Goal: Task Accomplishment & Management: Use online tool/utility

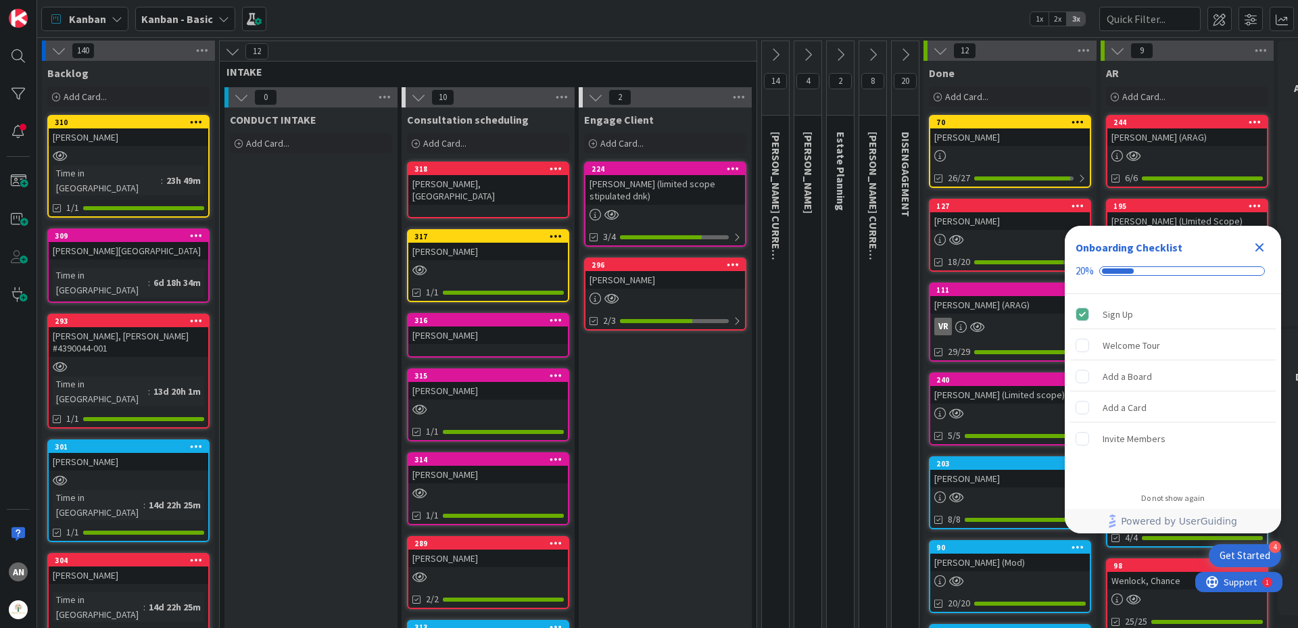
click at [483, 178] on div "[PERSON_NAME], [GEOGRAPHIC_DATA]" at bounding box center [488, 190] width 160 height 30
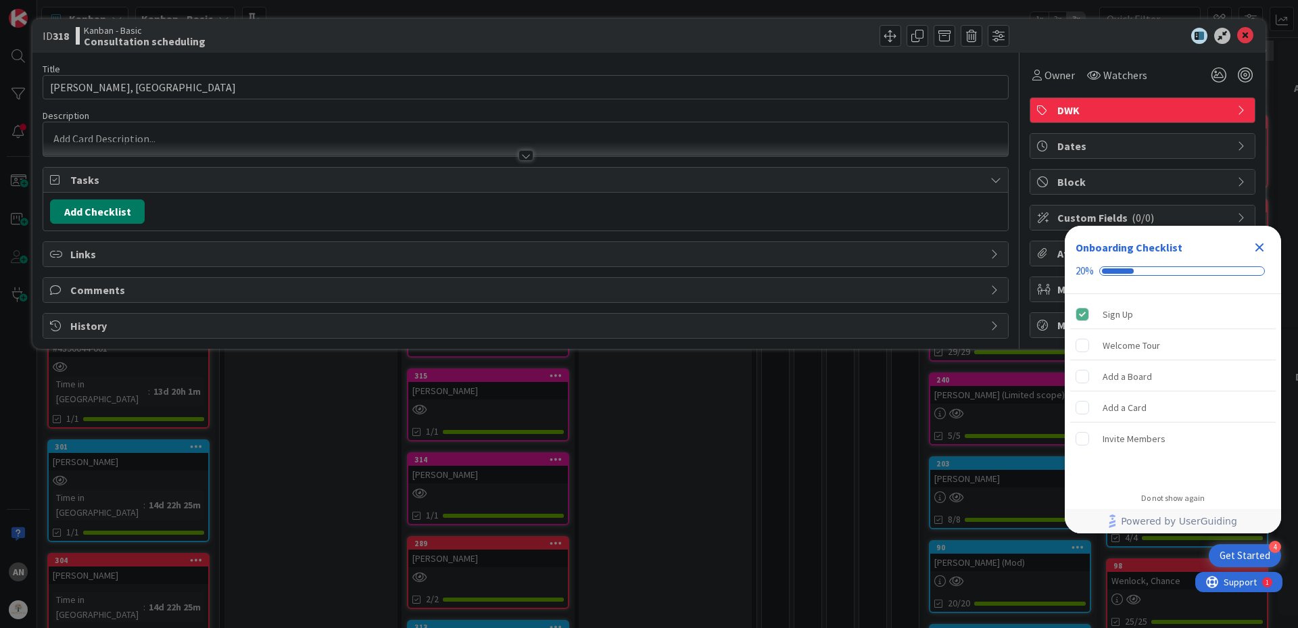
click at [101, 217] on button "Add Checklist" at bounding box center [97, 211] width 95 height 24
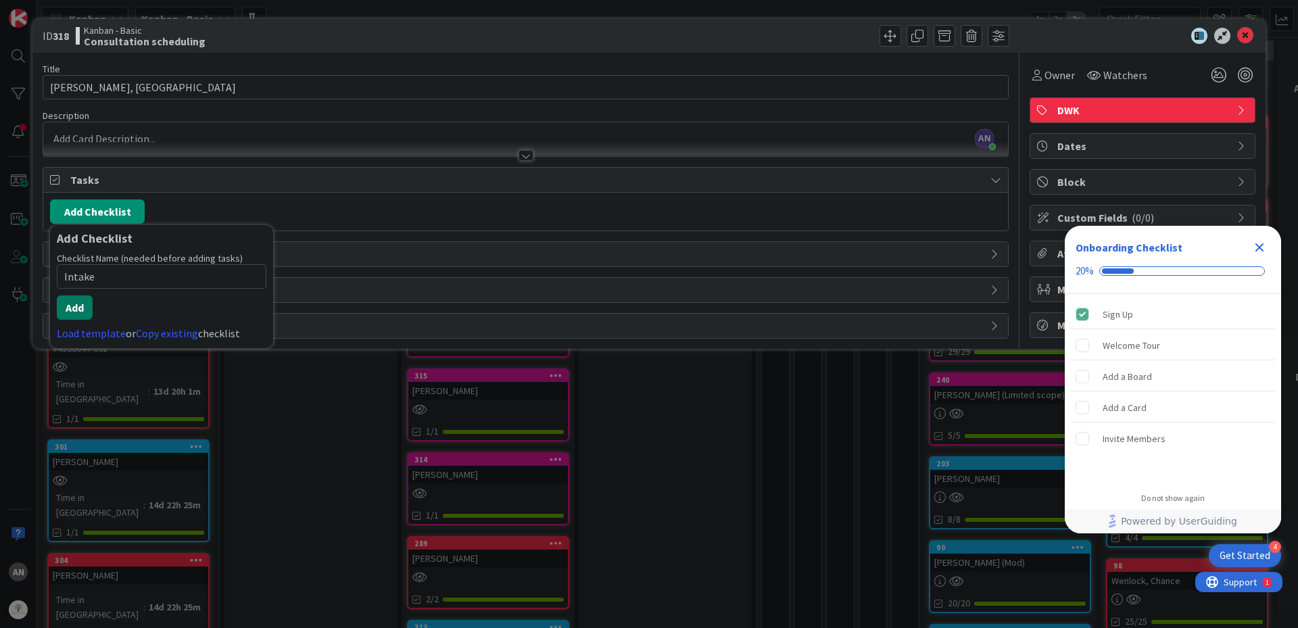
type input "Intake"
click at [68, 310] on button "Add" at bounding box center [75, 307] width 36 height 24
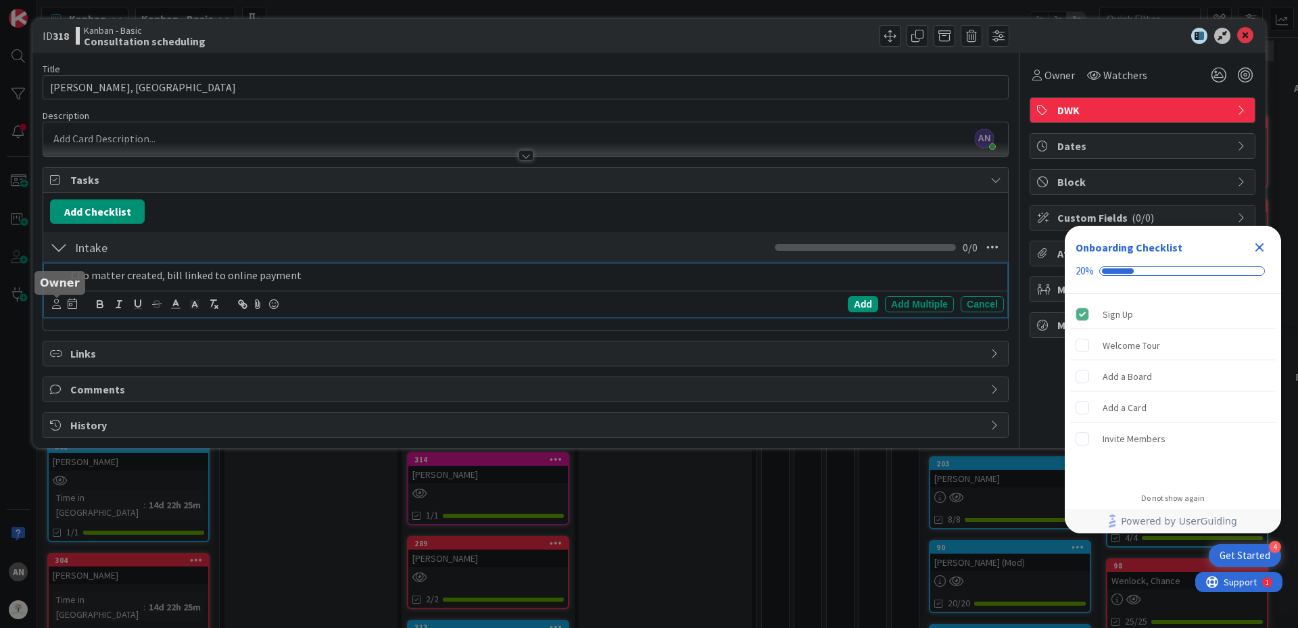
click at [57, 309] on icon at bounding box center [56, 304] width 9 height 10
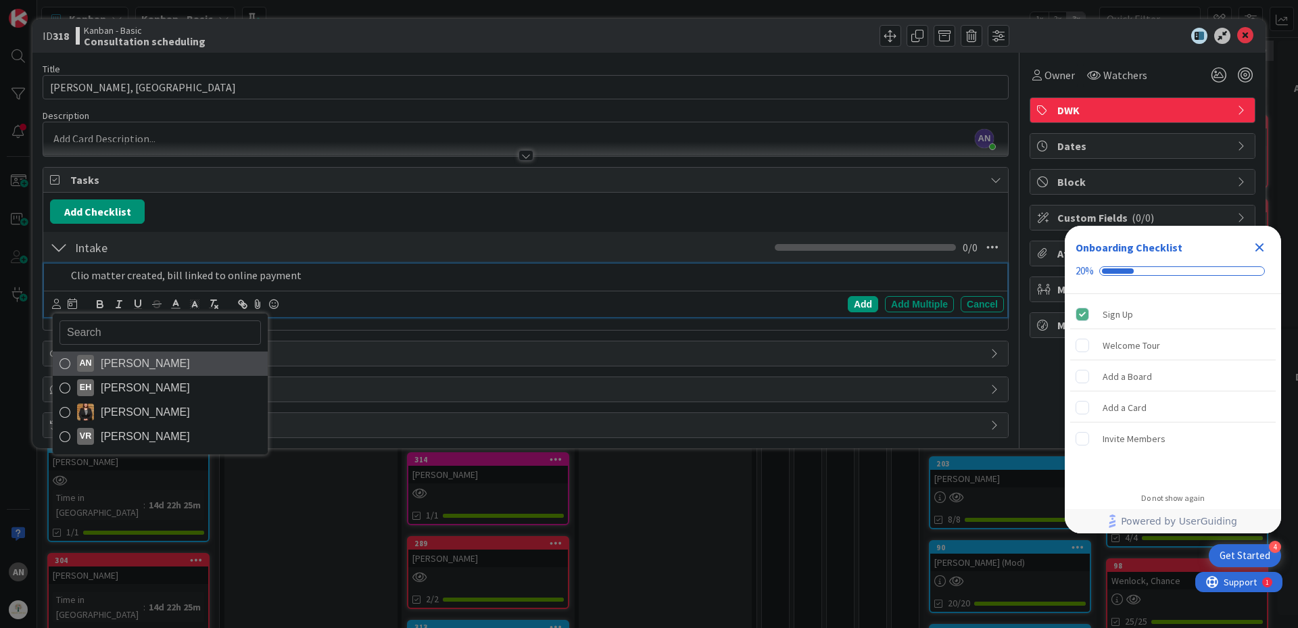
click at [120, 370] on span "[PERSON_NAME]" at bounding box center [145, 364] width 89 height 20
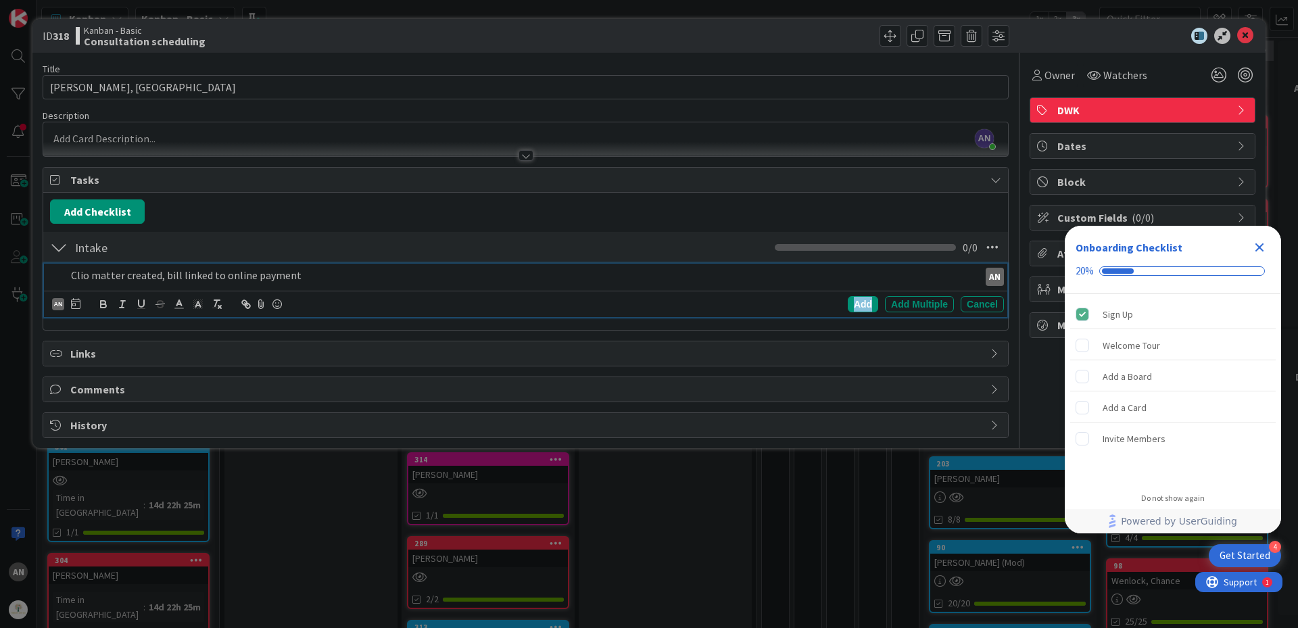
drag, startPoint x: 865, startPoint y: 302, endPoint x: 666, endPoint y: 318, distance: 200.0
click at [865, 303] on div "Add" at bounding box center [863, 304] width 30 height 16
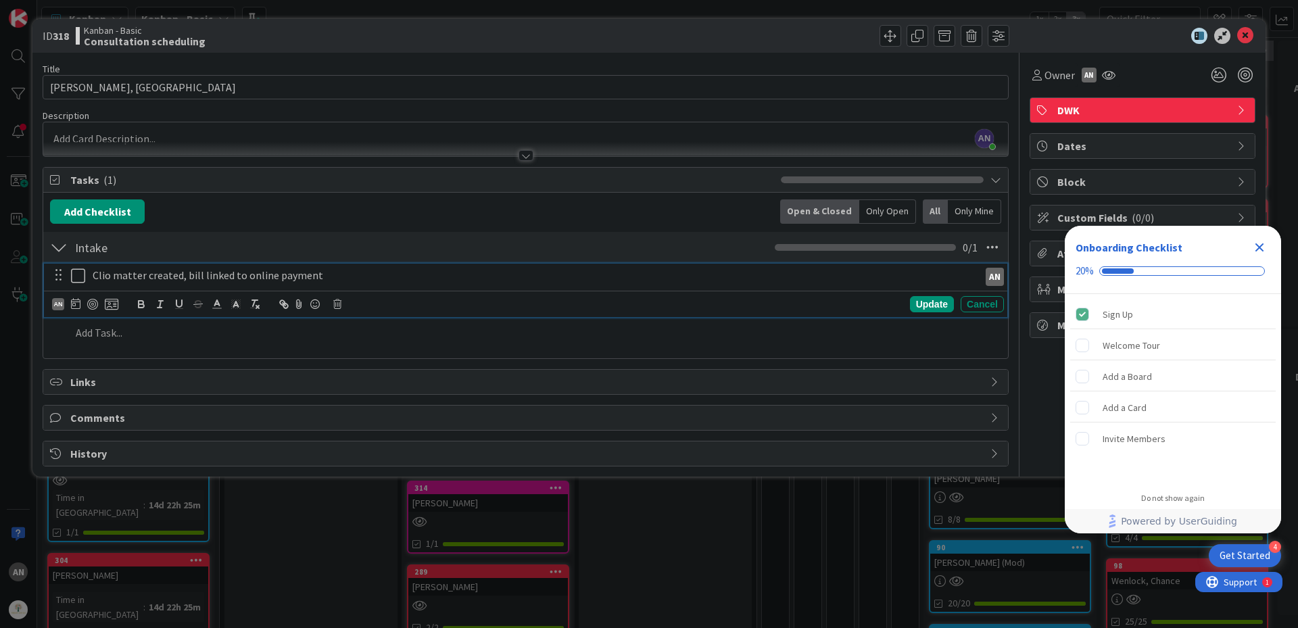
click at [76, 275] on icon at bounding box center [78, 276] width 14 height 16
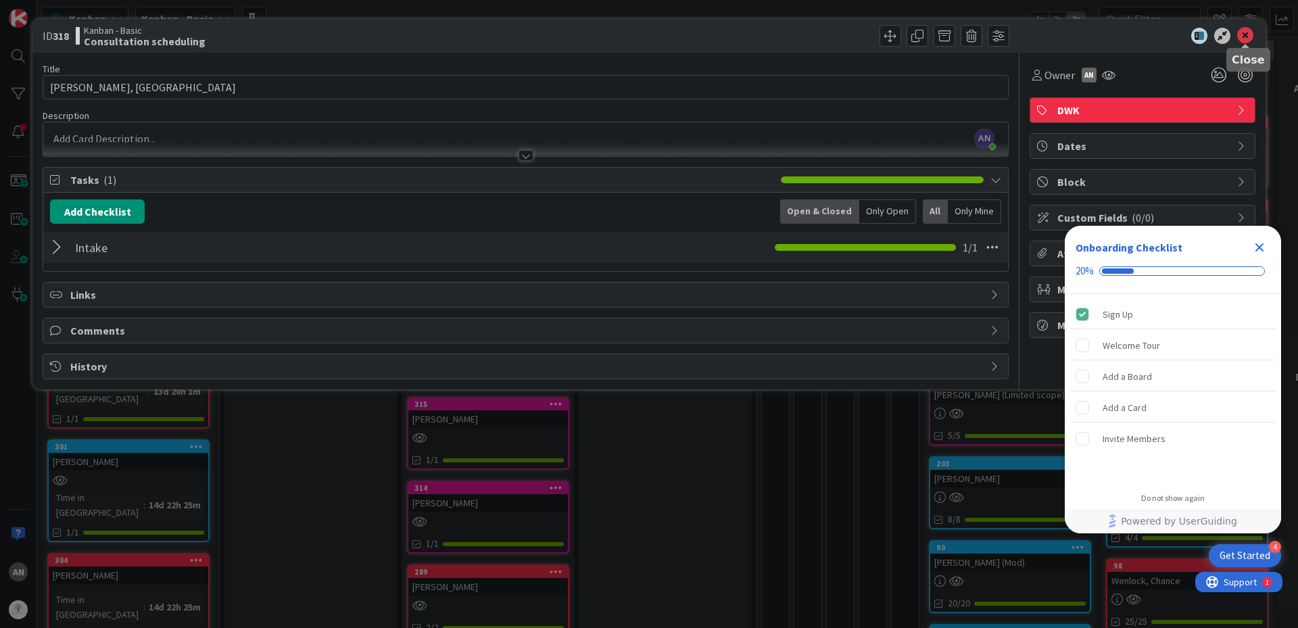
click at [1247, 29] on icon at bounding box center [1245, 36] width 16 height 16
